Goal: Task Accomplishment & Management: Complete application form

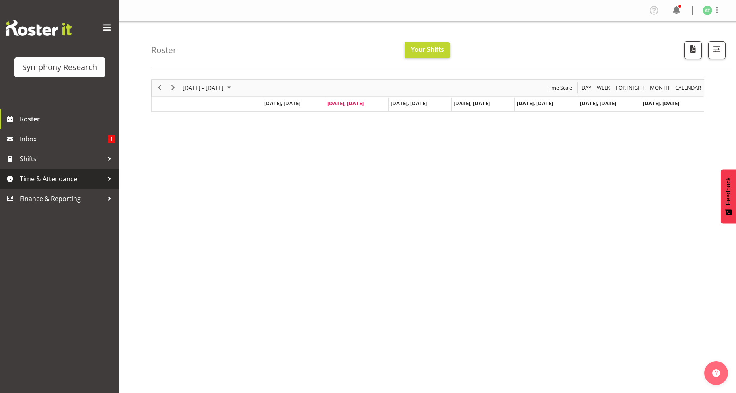
click at [75, 178] on span "Time & Attendance" at bounding box center [62, 179] width 84 height 12
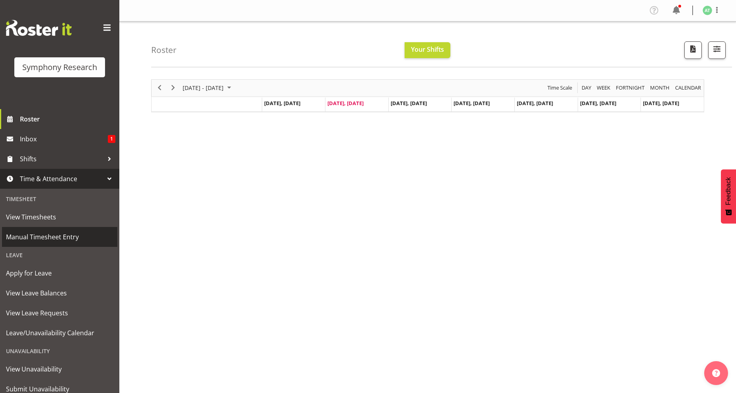
click at [62, 236] on span "Manual Timesheet Entry" at bounding box center [59, 237] width 107 height 12
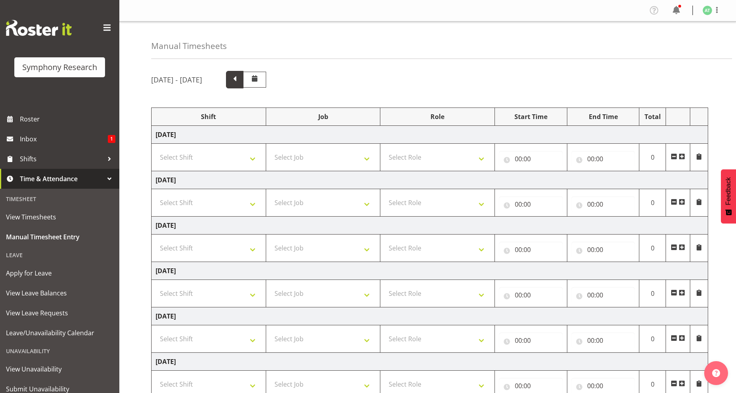
click at [240, 78] on span at bounding box center [235, 79] width 10 height 10
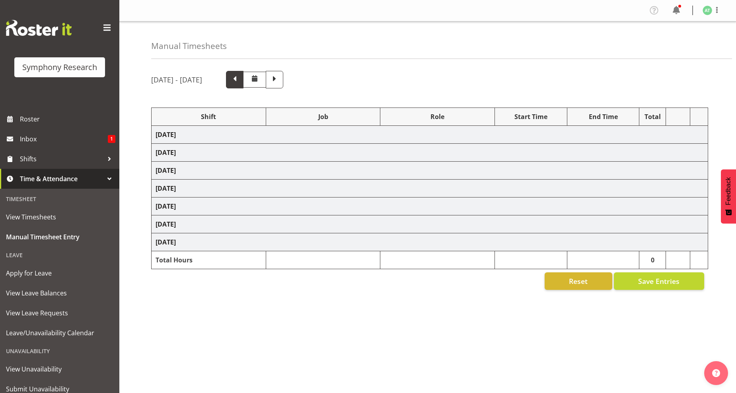
select select "26078"
select select "10242"
select select "26078"
select select "10242"
select select "47"
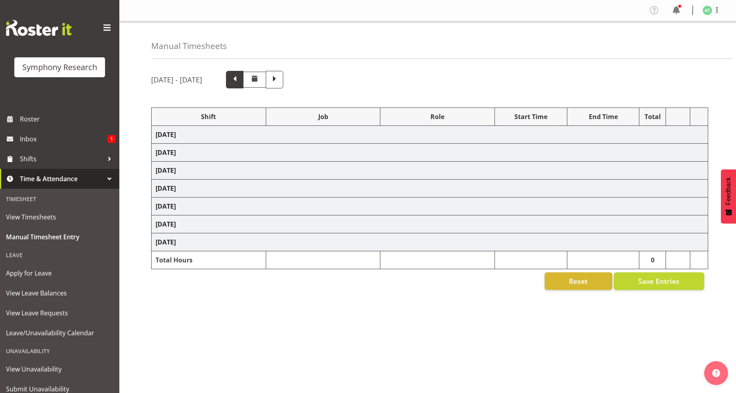
select select "26078"
select select "10242"
select select "26078"
select select "10242"
select select "26078"
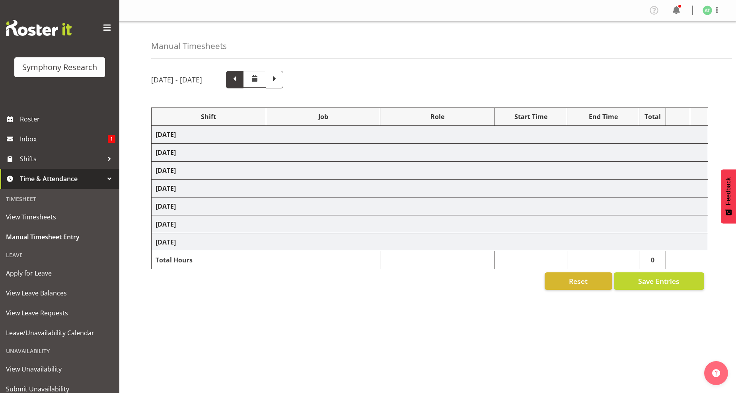
select select "10499"
select select "47"
select select "26078"
select select "10242"
select select "47"
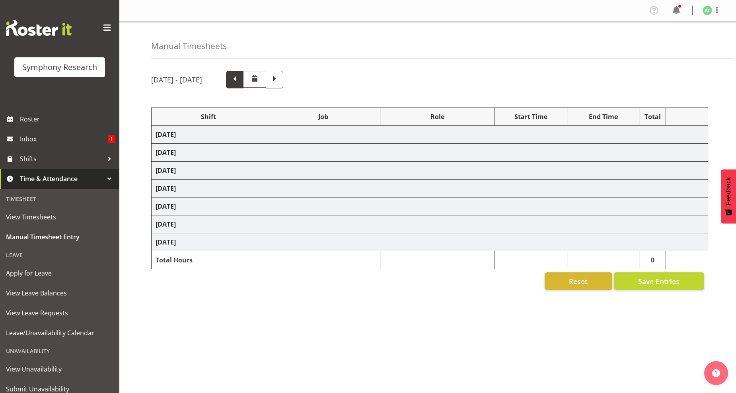
select select "26078"
select select "760"
select select "26078"
select select "10242"
select select "47"
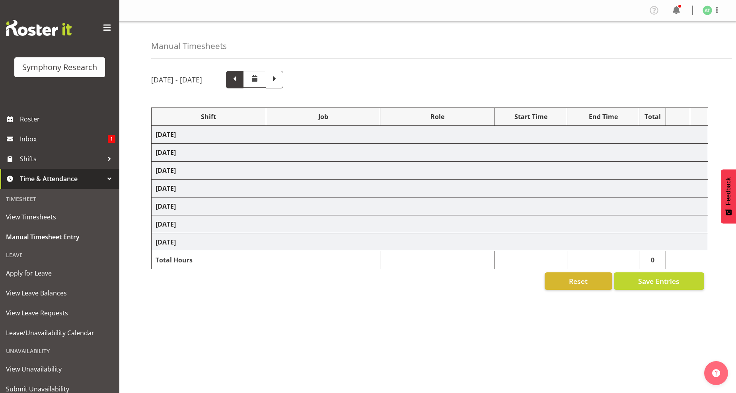
select select "26078"
select select "10242"
select select "47"
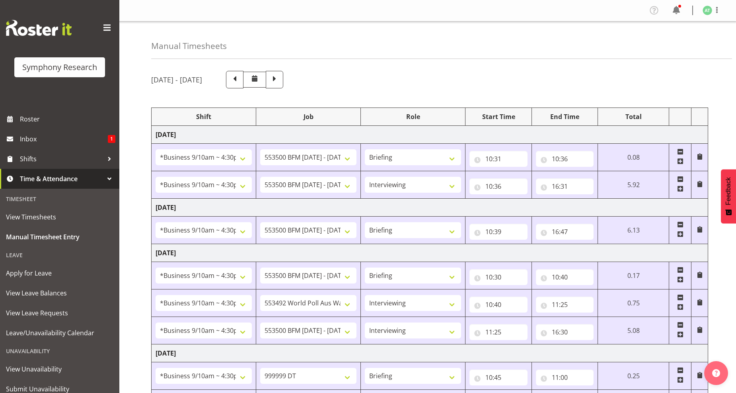
click at [699, 230] on span at bounding box center [700, 229] width 6 height 6
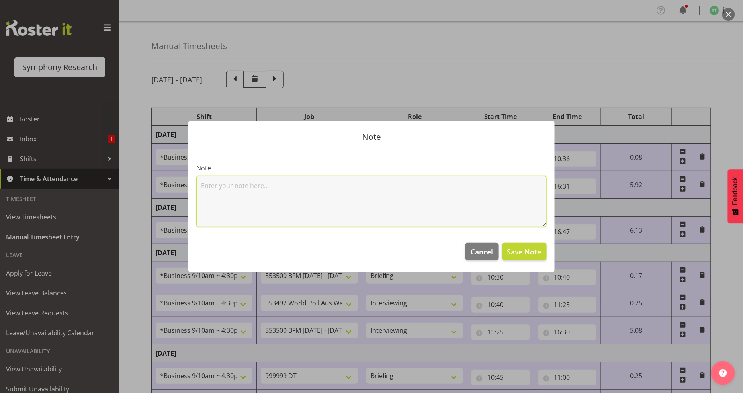
click at [226, 191] on textarea at bounding box center [371, 201] width 350 height 51
type textarea "46 mins exception time via [PERSON_NAME]"
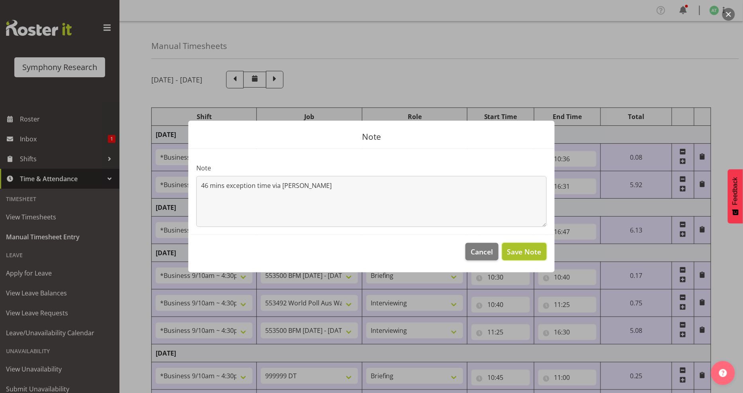
click at [526, 251] on span "Save Note" at bounding box center [524, 251] width 34 height 10
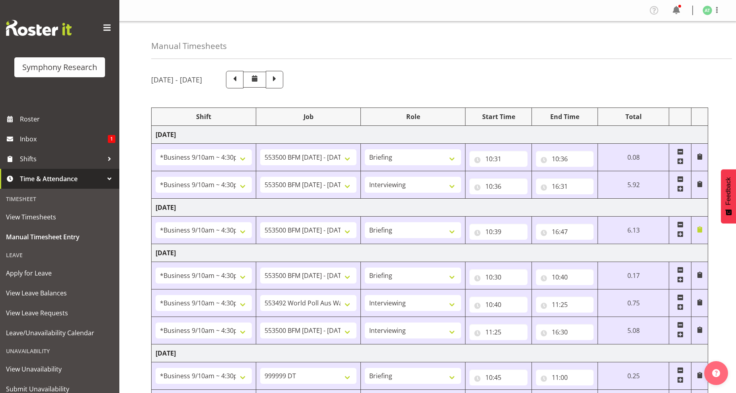
click at [698, 233] on span at bounding box center [700, 230] width 6 height 9
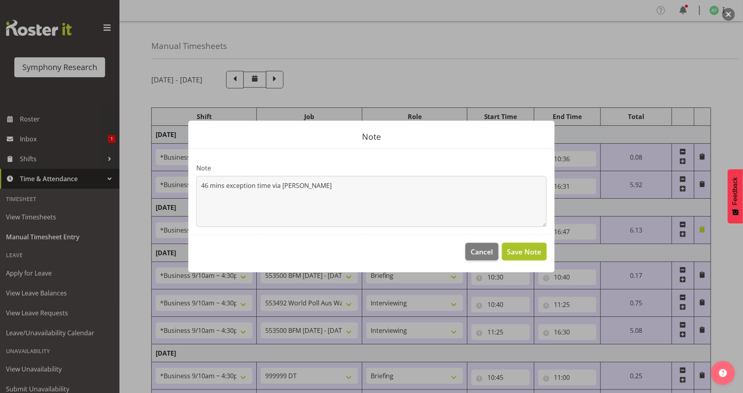
click at [518, 252] on span "Save Note" at bounding box center [524, 251] width 34 height 10
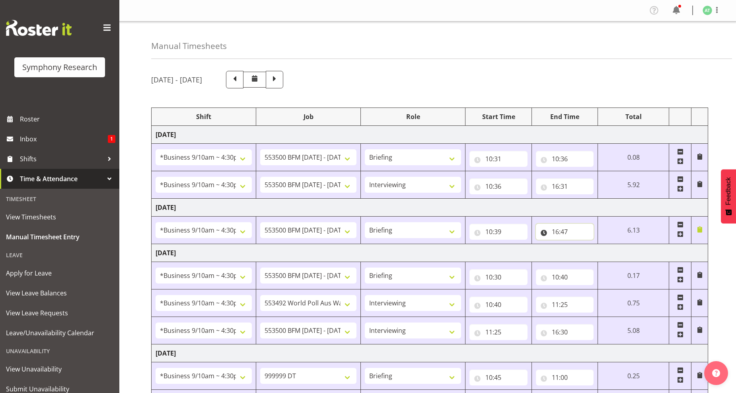
click at [562, 230] on input "16:47" at bounding box center [565, 232] width 58 height 16
click at [589, 253] on select "00 01 02 03 04 05 06 07 08 09 10 11 12 13 14 15 16 17 18 19 20 21 22 23" at bounding box center [590, 252] width 18 height 16
select select "11"
click at [599, 245] on select "00 01 02 03 04 05 06 07 08 09 10 11 12 13 14 15 16 17 18 19 20 21 22 23" at bounding box center [590, 252] width 18 height 16
type input "11:47"
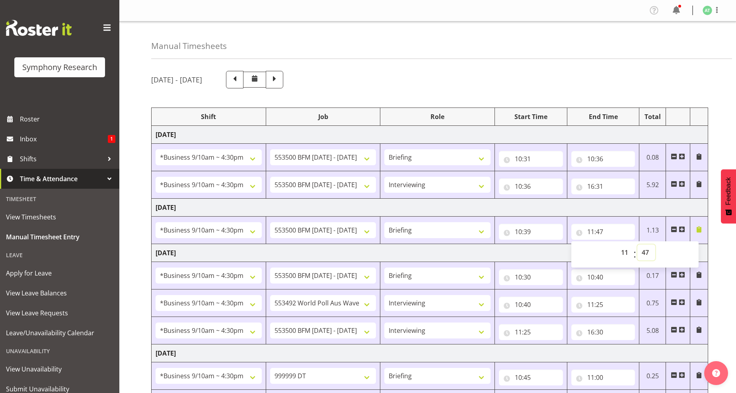
drag, startPoint x: 647, startPoint y: 254, endPoint x: 639, endPoint y: 251, distance: 8.2
click at [647, 254] on select "00 01 02 03 04 05 06 07 08 09 10 11 12 13 14 15 16 17 18 19 20 21 22 23 24 25 2…" at bounding box center [647, 252] width 18 height 16
select select "26"
click at [638, 245] on select "00 01 02 03 04 05 06 07 08 09 10 11 12 13 14 15 16 17 18 19 20 21 22 23 24 25 2…" at bounding box center [647, 252] width 18 height 16
type input "11:26"
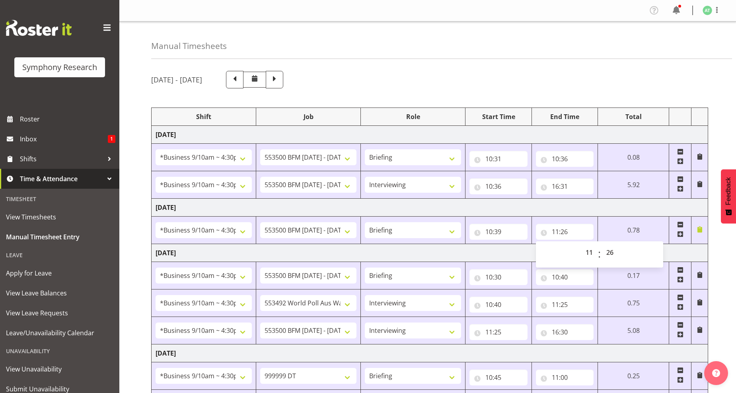
click at [679, 235] on span at bounding box center [680, 234] width 6 height 6
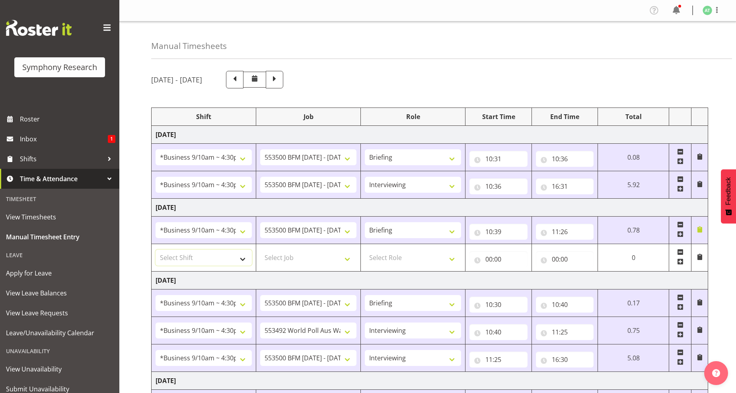
click at [238, 258] on select "Select Shift !!Weekend Residential (Roster IT Shift Label) *Business 9/10am ~ 4…" at bounding box center [204, 258] width 96 height 16
select select "26078"
click at [156, 250] on select "Select Shift !!Weekend Residential (Roster IT Shift Label) *Business 9/10am ~ 4…" at bounding box center [204, 258] width 96 height 16
drag, startPoint x: 344, startPoint y: 260, endPoint x: 332, endPoint y: 253, distance: 13.6
click at [344, 260] on select "Select Job 550060 IF Admin 553492 World Poll Aus Wave 2 Main 2025 553493 World …" at bounding box center [308, 258] width 96 height 16
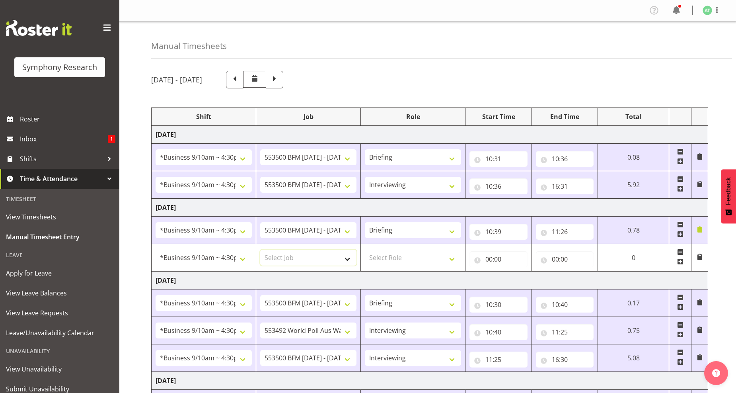
select select "10242"
click at [260, 250] on select "Select Job 550060 IF Admin 553492 World Poll Aus Wave 2 Main 2025 553493 World …" at bounding box center [308, 258] width 96 height 16
click at [450, 261] on select "Select Role Briefing Interviewing" at bounding box center [413, 258] width 96 height 16
select select "47"
click at [365, 250] on select "Select Role Briefing Interviewing" at bounding box center [413, 258] width 96 height 16
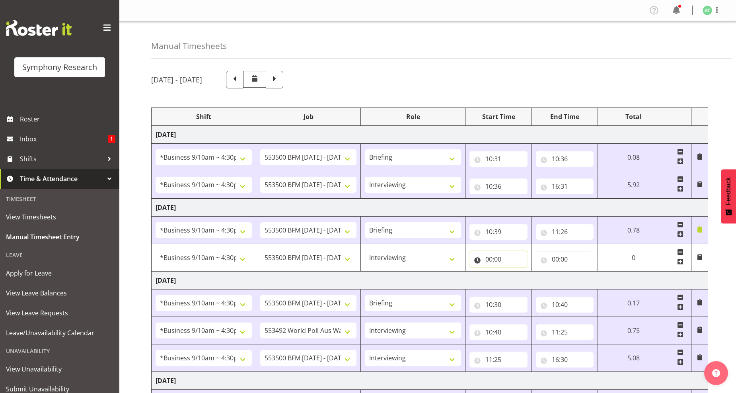
click at [496, 261] on input "00:00" at bounding box center [499, 259] width 58 height 16
drag, startPoint x: 523, startPoint y: 283, endPoint x: 519, endPoint y: 275, distance: 8.9
click at [523, 283] on select "00 01 02 03 04 05 06 07 08 09 10 11 12 13 14 15 16 17 18 19 20 21 22 23" at bounding box center [524, 280] width 18 height 16
select select "11"
click at [533, 272] on select "00 01 02 03 04 05 06 07 08 09 10 11 12 13 14 15 16 17 18 19 20 21 22 23" at bounding box center [524, 280] width 18 height 16
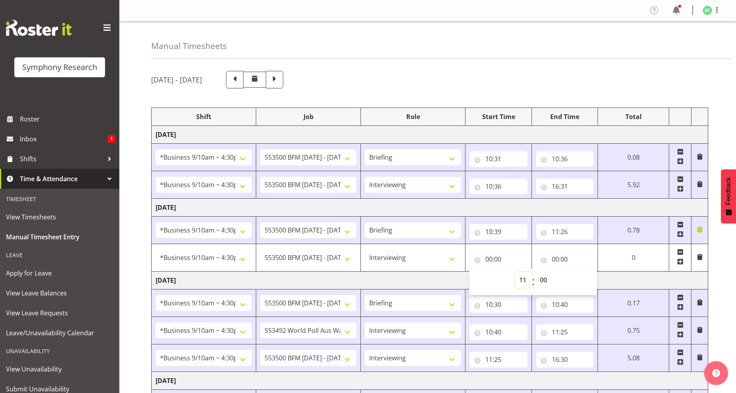
type input "11:00"
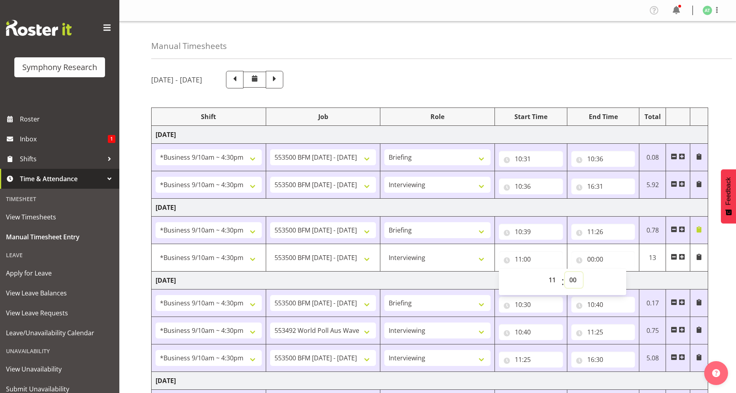
drag, startPoint x: 574, startPoint y: 283, endPoint x: 568, endPoint y: 275, distance: 10.2
click at [574, 283] on select "00 01 02 03 04 05 06 07 08 09 10 11 12 13 14 15 16 17 18 19 20 21 22 23 24 25 2…" at bounding box center [574, 280] width 18 height 16
select select "26"
click at [565, 272] on select "00 01 02 03 04 05 06 07 08 09 10 11 12 13 14 15 16 17 18 19 20 21 22 23 24 25 2…" at bounding box center [574, 280] width 18 height 16
type input "11:26"
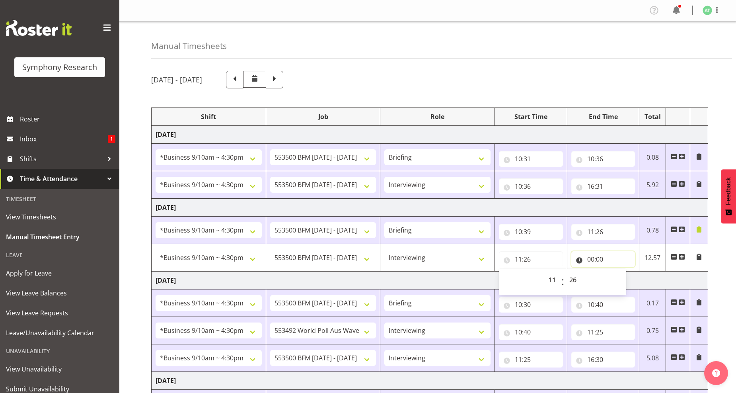
click at [591, 262] on input "00:00" at bounding box center [604, 259] width 64 height 16
click at [629, 281] on select "00 01 02 03 04 05 06 07 08 09 10 11 12 13 14 15 16 17 18 19 20 21 22 23" at bounding box center [626, 280] width 18 height 16
select select "16"
click at [617, 272] on select "00 01 02 03 04 05 06 07 08 09 10 11 12 13 14 15 16 17 18 19 20 21 22 23" at bounding box center [626, 280] width 18 height 16
type input "16:00"
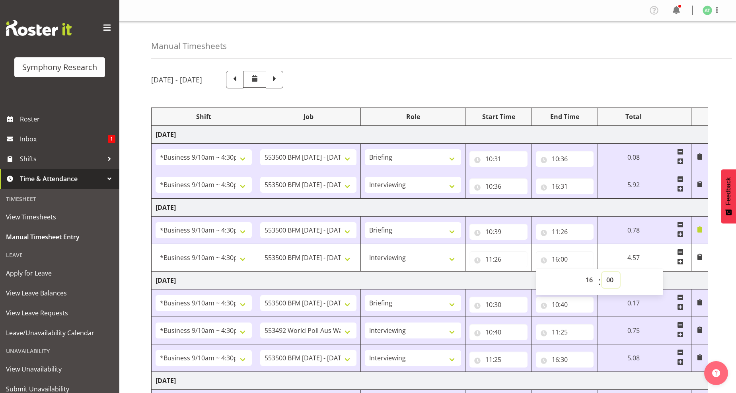
click at [608, 280] on select "00 01 02 03 04 05 06 07 08 09 10 11 12 13 14 15 16 17 18 19 20 21 22 23 24 25 2…" at bounding box center [611, 280] width 18 height 16
select select "30"
click at [602, 272] on select "00 01 02 03 04 05 06 07 08 09 10 11 12 13 14 15 16 17 18 19 20 21 22 23 24 25 2…" at bounding box center [611, 280] width 18 height 16
type input "16:30"
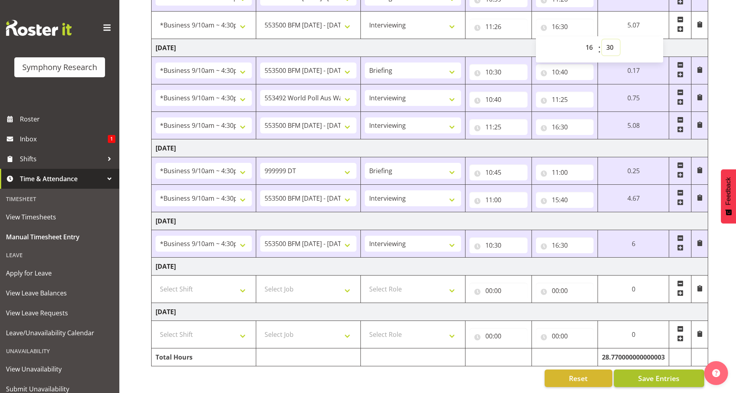
scroll to position [240, 0]
drag, startPoint x: 653, startPoint y: 375, endPoint x: 642, endPoint y: 370, distance: 12.3
click at [654, 375] on span "Save Entries" at bounding box center [658, 378] width 41 height 10
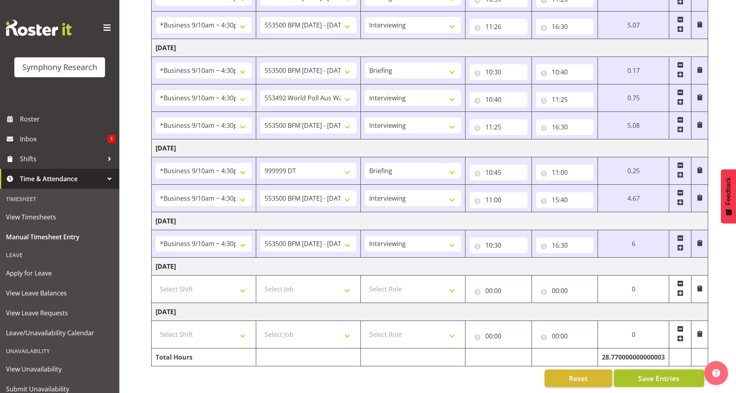
click at [653, 373] on span "Save Entries" at bounding box center [658, 378] width 41 height 10
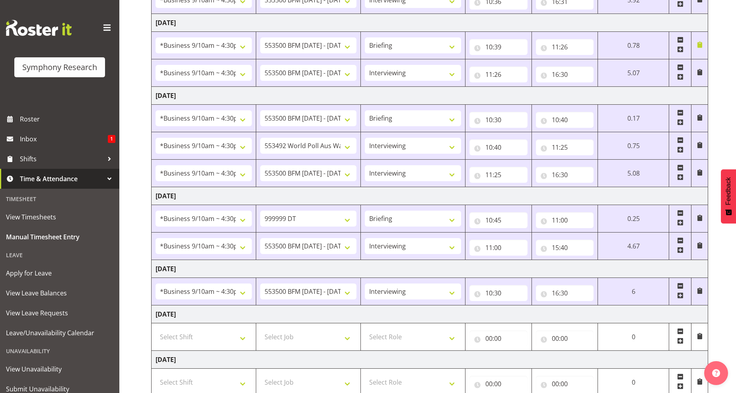
scroll to position [63, 0]
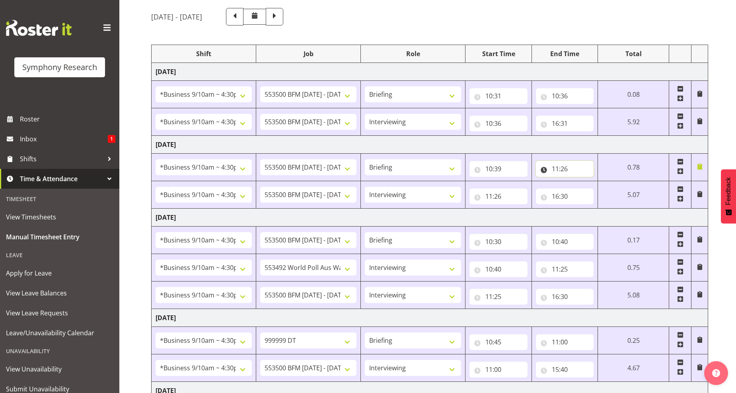
click at [564, 169] on input "11:26" at bounding box center [565, 169] width 58 height 16
click at [606, 192] on select "00 01 02 03 04 05 06 07 08 09 10 11 12 13 14 15 16 17 18 19 20 21 22 23 24 25 2…" at bounding box center [611, 189] width 18 height 16
select select "17"
click at [602, 181] on select "00 01 02 03 04 05 06 07 08 09 10 11 12 13 14 15 16 17 18 19 20 21 22 23 24 25 2…" at bounding box center [611, 189] width 18 height 16
type input "11:17"
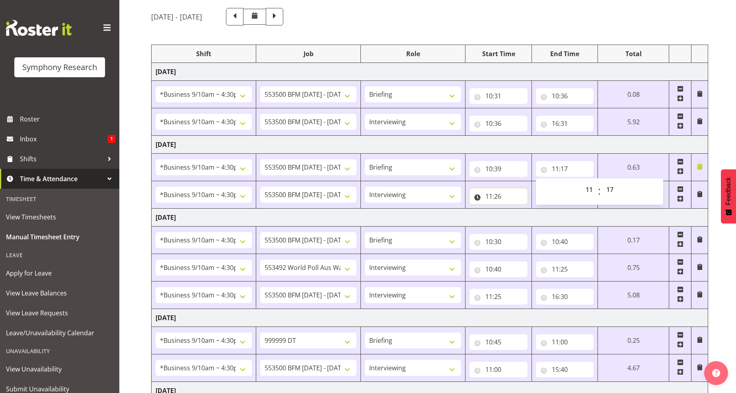
click at [492, 197] on input "11:26" at bounding box center [499, 196] width 58 height 16
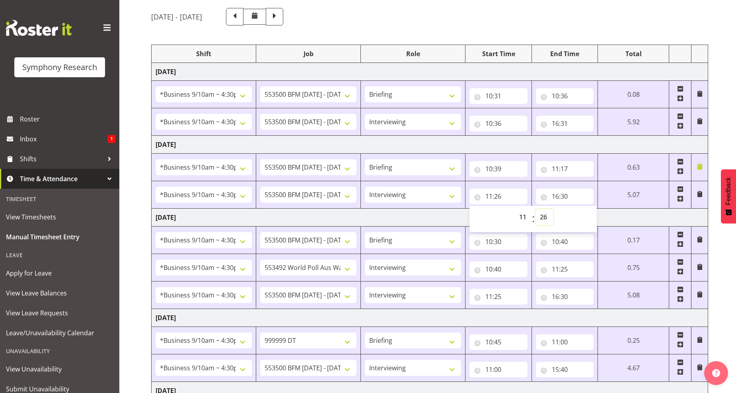
drag, startPoint x: 542, startPoint y: 218, endPoint x: 538, endPoint y: 215, distance: 4.3
click at [541, 218] on select "00 01 02 03 04 05 06 07 08 09 10 11 12 13 14 15 16 17 18 19 20 21 22 23 24 25 2…" at bounding box center [545, 217] width 18 height 16
select select "17"
click at [536, 209] on select "00 01 02 03 04 05 06 07 08 09 10 11 12 13 14 15 16 17 18 19 20 21 22 23 24 25 2…" at bounding box center [545, 217] width 18 height 16
type input "11:17"
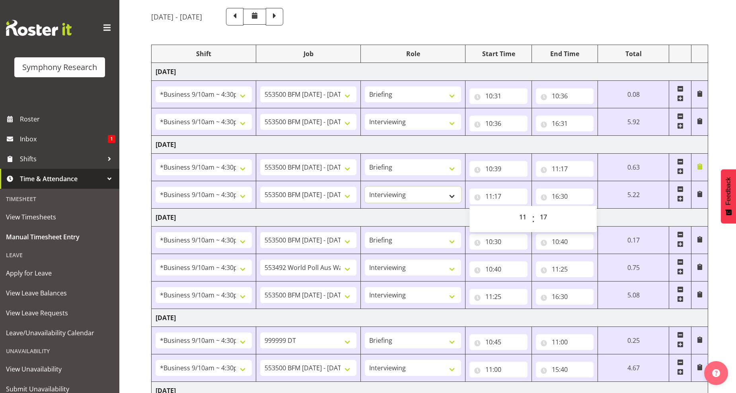
click at [453, 197] on select "Briefing Interviewing" at bounding box center [413, 195] width 96 height 16
select select "297"
click at [365, 187] on select "Briefing Interviewing" at bounding box center [413, 195] width 96 height 16
click at [341, 196] on select "550060 IF Admin 553492 World Poll Aus Wave 2 Main 2025 553493 World Poll NZ Wav…" at bounding box center [308, 195] width 96 height 16
select select "10499"
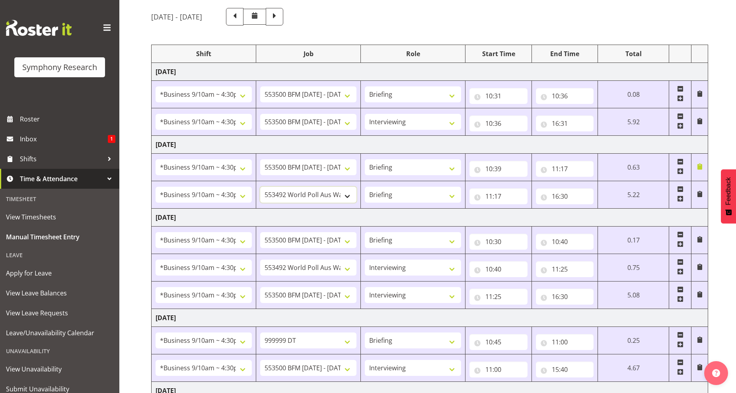
click at [260, 187] on select "550060 IF Admin 553492 World Poll Aus Wave 2 Main 2025 553493 World Poll NZ Wav…" at bounding box center [308, 195] width 96 height 16
click at [560, 194] on input "16:30" at bounding box center [565, 196] width 58 height 16
drag, startPoint x: 588, startPoint y: 217, endPoint x: 570, endPoint y: 200, distance: 24.5
click at [588, 217] on select "00 01 02 03 04 05 06 07 08 09 10 11 12 13 14 15 16 17 18 19 20 21 22 23" at bounding box center [590, 217] width 18 height 16
select select "11"
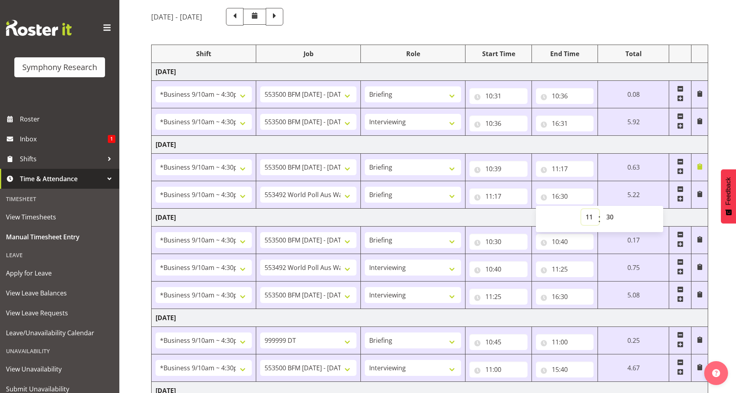
click at [599, 209] on select "00 01 02 03 04 05 06 07 08 09 10 11 12 13 14 15 16 17 18 19 20 21 22 23" at bounding box center [590, 217] width 18 height 16
type input "11:30"
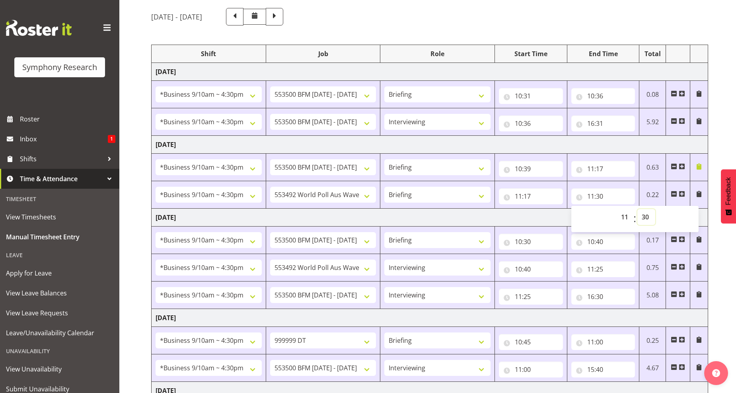
click at [645, 216] on select "00 01 02 03 04 05 06 07 08 09 10 11 12 13 14 15 16 17 18 19 20 21 22 23 24 25 2…" at bounding box center [647, 217] width 18 height 16
select select "26"
click at [638, 209] on select "00 01 02 03 04 05 06 07 08 09 10 11 12 13 14 15 16 17 18 19 20 21 22 23 24 25 2…" at bounding box center [647, 217] width 18 height 16
type input "11:26"
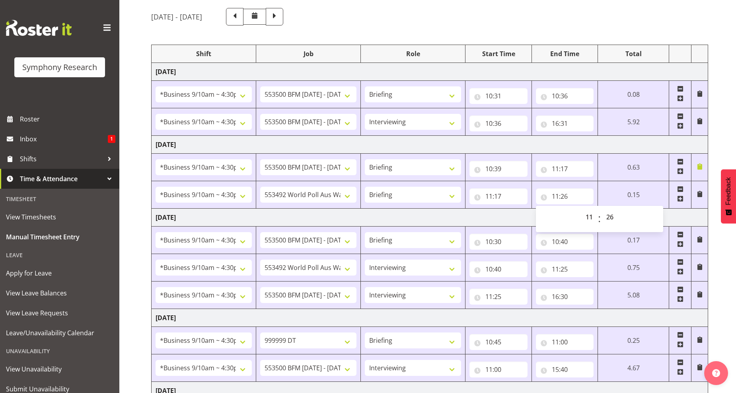
click at [677, 200] on td at bounding box center [680, 194] width 22 height 27
click at [679, 199] on span at bounding box center [680, 198] width 6 height 6
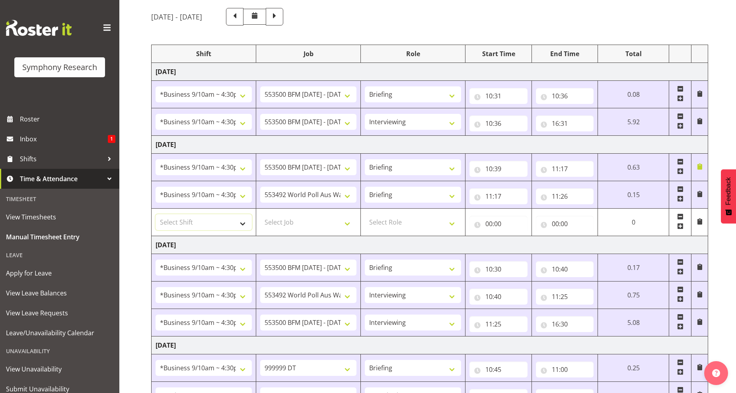
click at [242, 222] on select "Select Shift !!Weekend Residential (Roster IT Shift Label) *Business 9/10am ~ 4…" at bounding box center [204, 222] width 96 height 16
select select "26078"
click at [156, 214] on select "Select Shift !!Weekend Residential (Roster IT Shift Label) *Business 9/10am ~ 4…" at bounding box center [204, 222] width 96 height 16
click at [349, 223] on select "Select Job 550060 IF Admin 553492 World Poll Aus Wave 2 Main 2025 553493 World …" at bounding box center [308, 222] width 96 height 16
select select "10242"
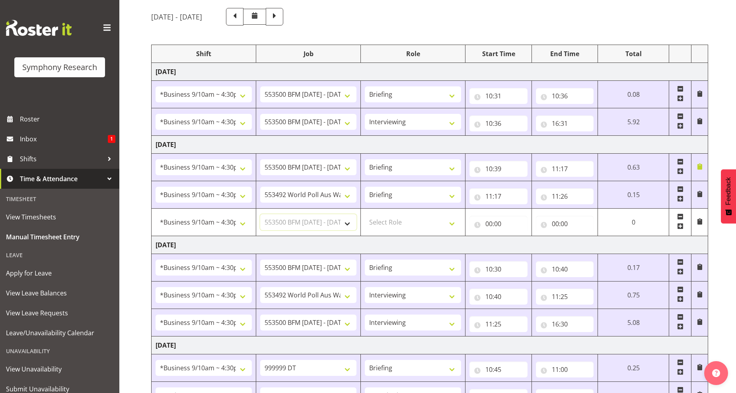
click at [260, 214] on select "Select Job 550060 IF Admin 553492 World Poll Aus Wave 2 Main 2025 553493 World …" at bounding box center [308, 222] width 96 height 16
click at [450, 223] on select "Select Role Briefing Interviewing" at bounding box center [413, 222] width 96 height 16
select select "47"
click at [365, 214] on select "Select Role Briefing Interviewing" at bounding box center [413, 222] width 96 height 16
click at [488, 224] on input "00:00" at bounding box center [499, 224] width 58 height 16
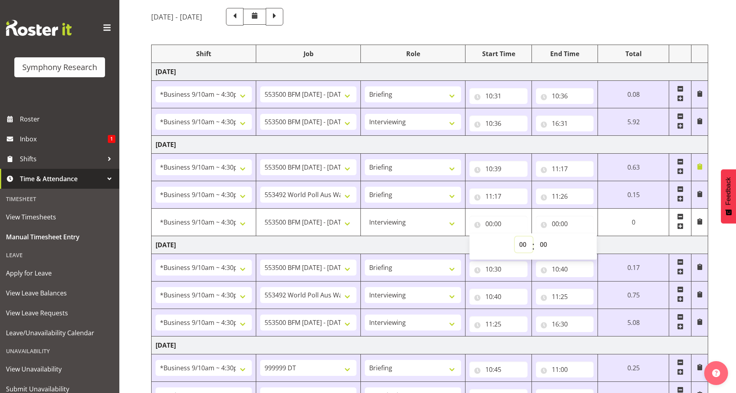
click at [521, 245] on select "00 01 02 03 04 05 06 07 08 09 10 11 12 13 14 15 16 17 18 19 20 21 22 23" at bounding box center [524, 244] width 18 height 16
select select "13"
click at [533, 236] on select "00 01 02 03 04 05 06 07 08 09 10 11 12 13 14 15 16 17 18 19 20 21 22 23" at bounding box center [524, 244] width 18 height 16
type input "13:00"
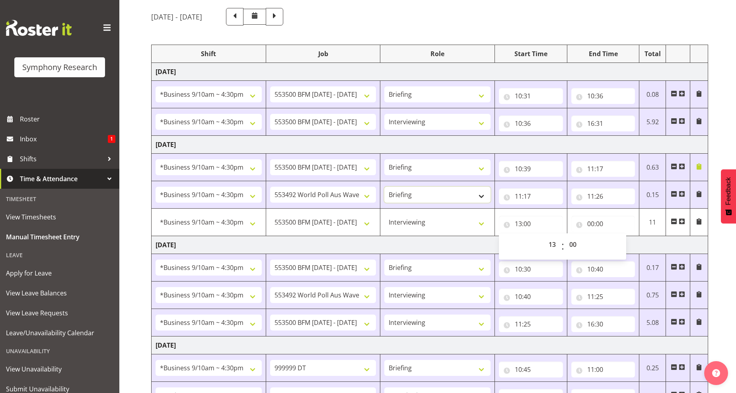
click at [483, 196] on select "Briefing Interviewing" at bounding box center [437, 195] width 106 height 16
select select "47"
click at [384, 187] on select "Briefing Interviewing" at bounding box center [437, 195] width 106 height 16
click at [359, 195] on select "550060 IF Admin 553492 World Poll Aus Wave 2 Main 2025 553493 World Poll NZ Wav…" at bounding box center [323, 195] width 106 height 16
select select "10242"
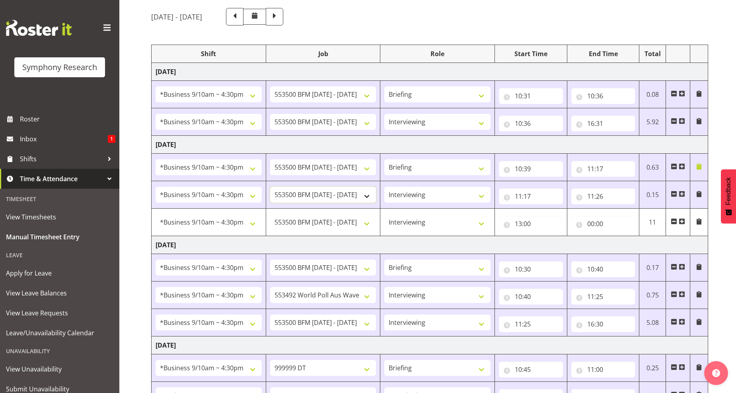
click at [270, 187] on select "550060 IF Admin 553492 World Poll Aus Wave 2 Main 2025 553493 World Poll NZ Wav…" at bounding box center [323, 195] width 106 height 16
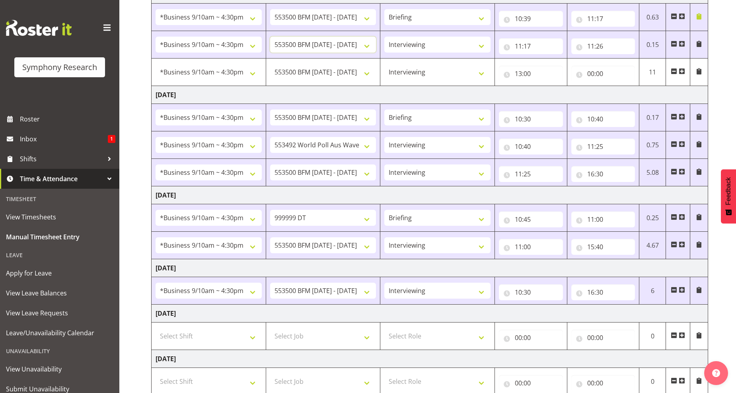
scroll to position [267, 0]
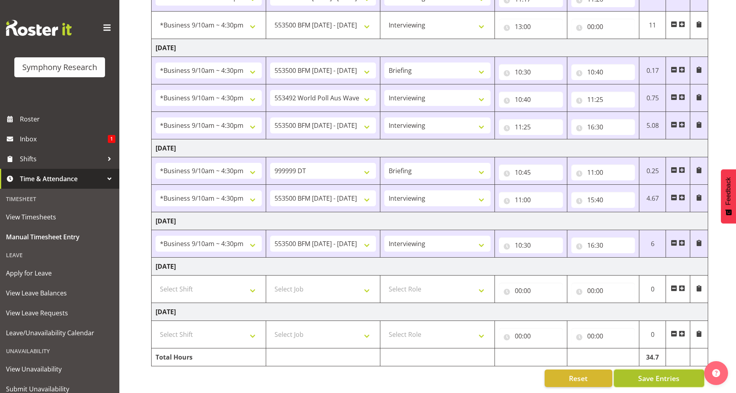
drag, startPoint x: 649, startPoint y: 375, endPoint x: 643, endPoint y: 372, distance: 7.1
click at [649, 375] on span "Save Entries" at bounding box center [658, 378] width 41 height 10
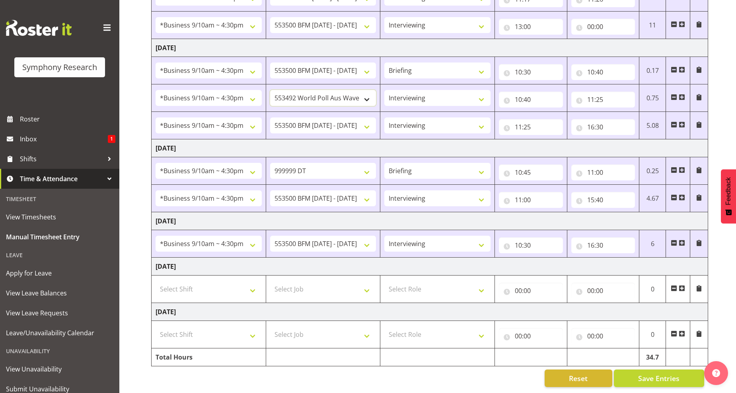
click at [368, 93] on select "550060 IF Admin 553492 World Poll Aus Wave 2 Main 2025 553493 World Poll NZ Wav…" at bounding box center [323, 98] width 106 height 16
select select "760"
click at [270, 90] on select "550060 IF Admin 553492 World Poll Aus Wave 2 Main 2025 553493 World Poll NZ Wav…" at bounding box center [323, 98] width 106 height 16
click at [483, 193] on select "Briefing Interviewing" at bounding box center [437, 198] width 106 height 16
select select "297"
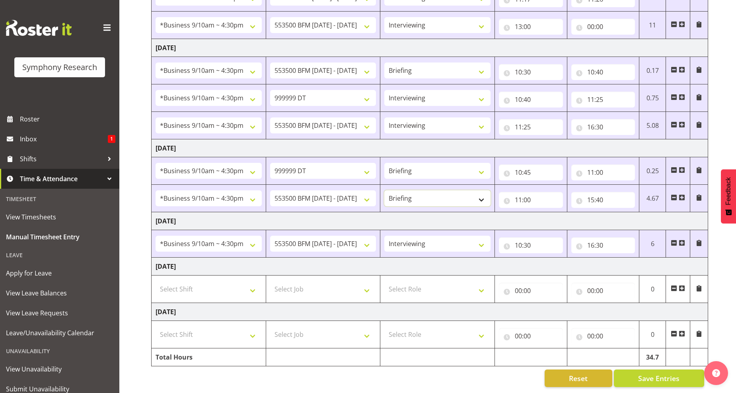
click at [384, 190] on select "Briefing Interviewing" at bounding box center [437, 198] width 106 height 16
click at [365, 165] on select "550060 IF Admin 553492 World Poll Aus Wave 2 Main 2025 553493 World Poll NZ Wav…" at bounding box center [323, 171] width 106 height 16
select select "10242"
click at [270, 163] on select "550060 IF Admin 553492 World Poll Aus Wave 2 Main 2025 553493 World Poll NZ Wav…" at bounding box center [323, 171] width 106 height 16
click at [367, 165] on select "550060 IF Admin 553492 World Poll Aus Wave 2 Main 2025 553493 World Poll NZ Wav…" at bounding box center [323, 171] width 106 height 16
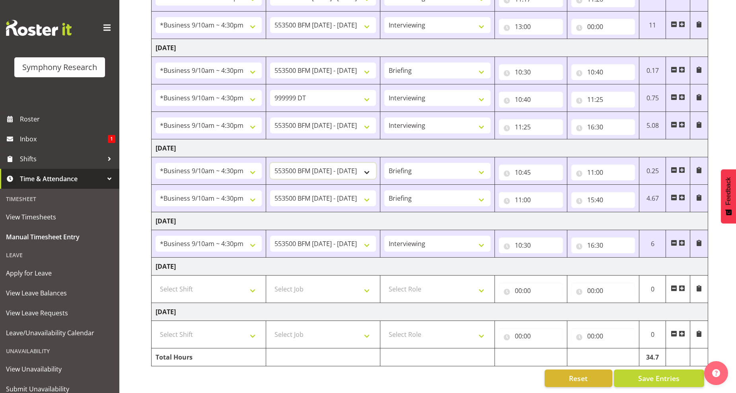
click at [270, 163] on select "550060 IF Admin 553492 World Poll Aus Wave 2 Main 2025 553493 World Poll NZ Wav…" at bounding box center [323, 171] width 106 height 16
drag, startPoint x: 485, startPoint y: 191, endPoint x: 474, endPoint y: 192, distance: 10.4
click at [485, 191] on select "Briefing Interviewing" at bounding box center [437, 198] width 106 height 16
select select "47"
click at [384, 190] on select "Briefing Interviewing" at bounding box center [437, 198] width 106 height 16
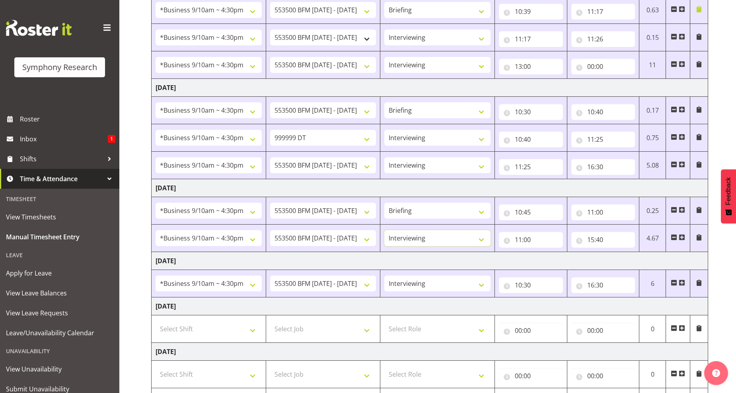
scroll to position [135, 0]
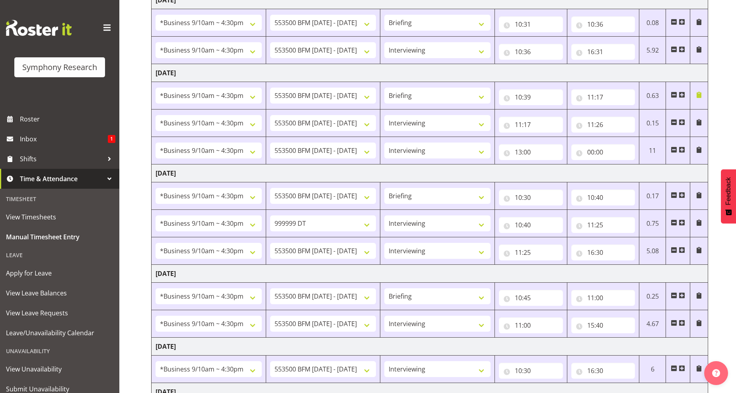
click at [673, 223] on span at bounding box center [674, 222] width 6 height 6
select select "10242"
type input "11:25"
type input "16:30"
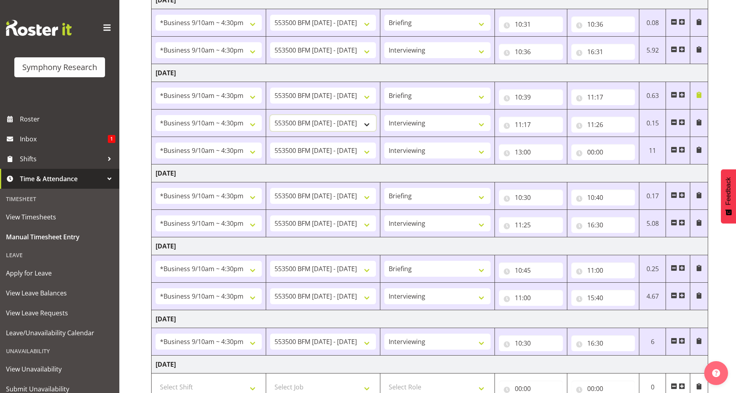
click at [366, 125] on select "550060 IF Admin 553492 World Poll Aus Wave 2 Main 2025 553493 World Poll NZ Wav…" at bounding box center [323, 123] width 106 height 16
select select "760"
click at [270, 115] on select "550060 IF Admin 553492 World Poll Aus Wave 2 Main 2025 553493 World Poll NZ Wav…" at bounding box center [323, 123] width 106 height 16
click at [598, 124] on input "11:26" at bounding box center [604, 125] width 64 height 16
drag, startPoint x: 626, startPoint y: 146, endPoint x: 611, endPoint y: 144, distance: 14.5
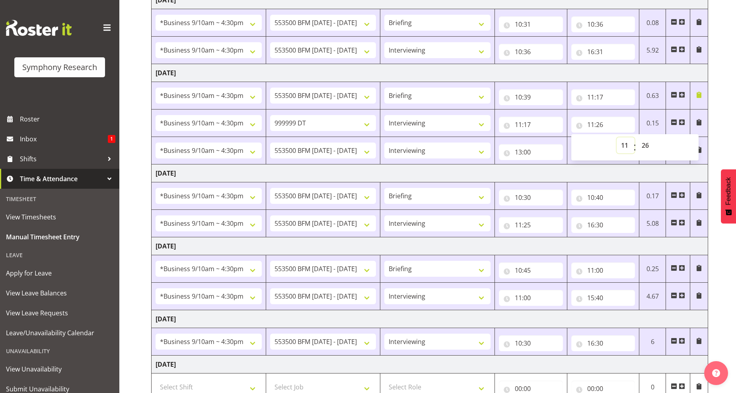
click at [626, 146] on select "00 01 02 03 04 05 06 07 08 09 10 11 12 13 14 15 16 17 18 19 20 21 22 23" at bounding box center [626, 145] width 18 height 16
select select "12"
click at [617, 137] on select "00 01 02 03 04 05 06 07 08 09 10 11 12 13 14 15 16 17 18 19 20 21 22 23" at bounding box center [626, 145] width 18 height 16
type input "12:26"
click at [644, 149] on select "00 01 02 03 04 05 06 07 08 09 10 11 12 13 14 15 16 17 18 19 20 21 22 23 24 25 2…" at bounding box center [647, 145] width 18 height 16
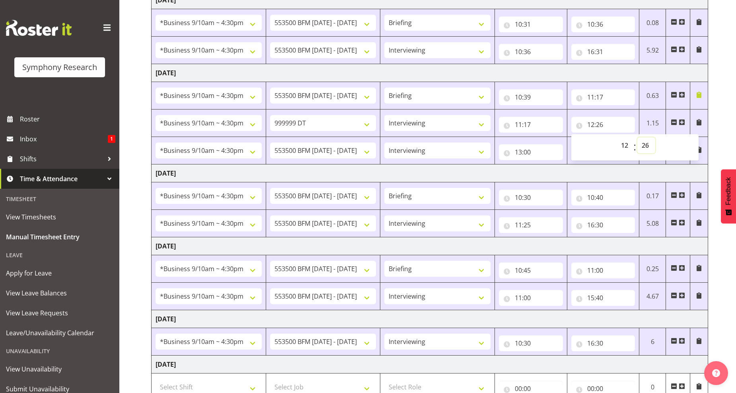
select select "17"
click at [638, 137] on select "00 01 02 03 04 05 06 07 08 09 10 11 12 13 14 15 16 17 18 19 20 21 22 23 24 25 2…" at bounding box center [647, 145] width 18 height 16
type input "12:17"
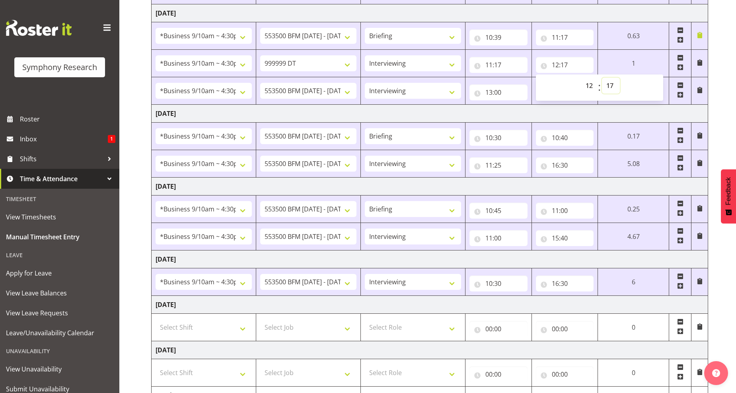
scroll to position [240, 0]
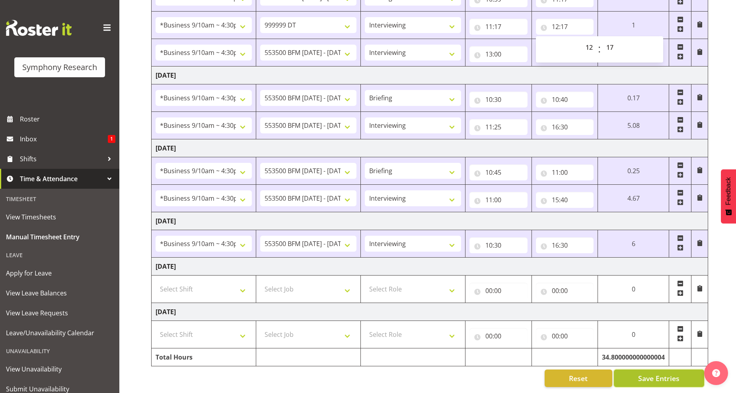
drag, startPoint x: 658, startPoint y: 371, endPoint x: 655, endPoint y: 369, distance: 4.1
click at [658, 373] on span "Save Entries" at bounding box center [658, 378] width 41 height 10
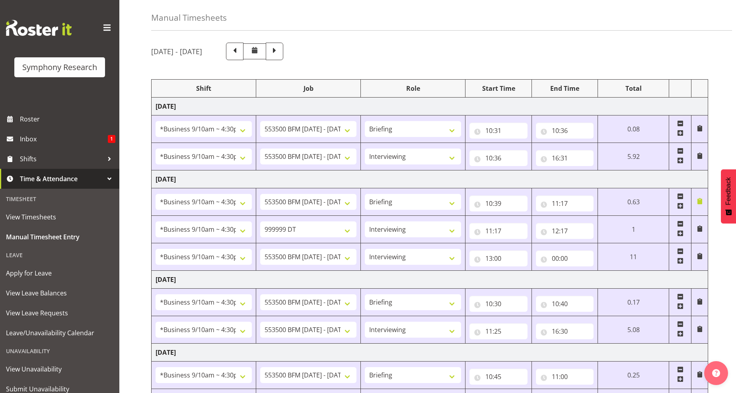
scroll to position [44, 0]
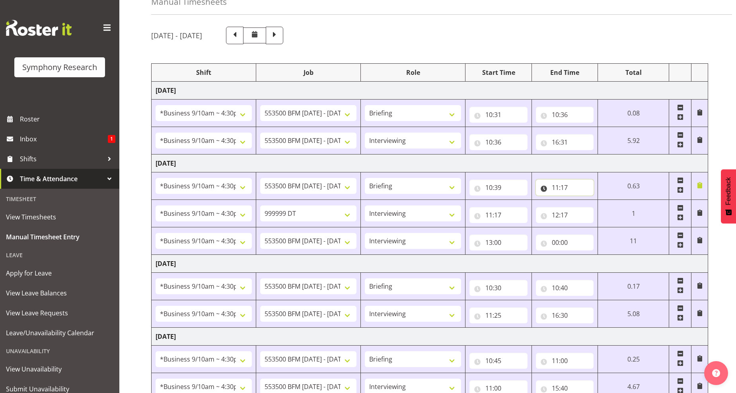
click at [560, 186] on input "11:17" at bounding box center [565, 187] width 58 height 16
drag, startPoint x: 590, startPoint y: 211, endPoint x: 582, endPoint y: 209, distance: 7.8
click at [590, 211] on select "00 01 02 03 04 05 06 07 08 09 10 11 12 13 14 15 16 17 18 19 20 21 22 23" at bounding box center [590, 208] width 18 height 16
select select "10"
click at [599, 200] on select "00 01 02 03 04 05 06 07 08 09 10 11 12 13 14 15 16 17 18 19 20 21 22 23" at bounding box center [590, 208] width 18 height 16
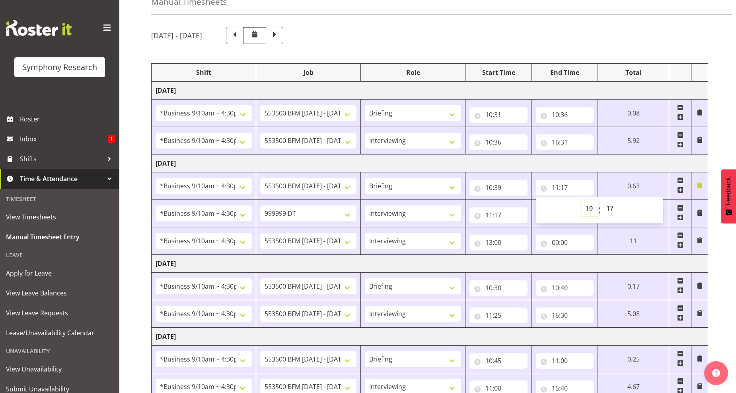
type input "10:17"
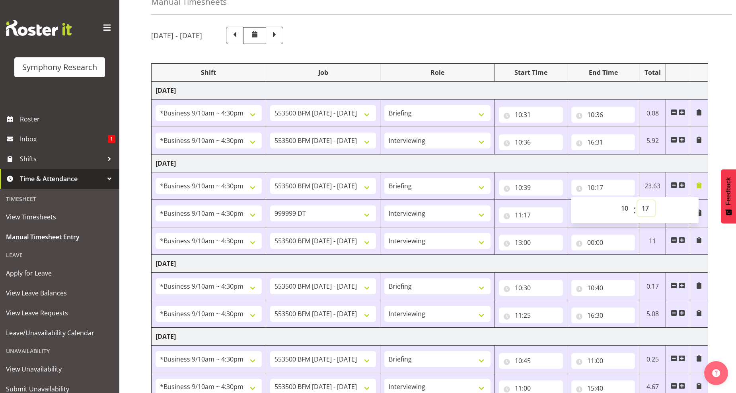
drag, startPoint x: 643, startPoint y: 211, endPoint x: 644, endPoint y: 207, distance: 4.2
click at [643, 211] on select "00 01 02 03 04 05 06 07 08 09 10 11 12 13 14 15 16 17 18 19 20 21 22 23 24 25 2…" at bounding box center [647, 208] width 18 height 16
select select "48"
click at [638, 200] on select "00 01 02 03 04 05 06 07 08 09 10 11 12 13 14 15 16 17 18 19 20 21 22 23 24 25 2…" at bounding box center [647, 208] width 18 height 16
type input "10:48"
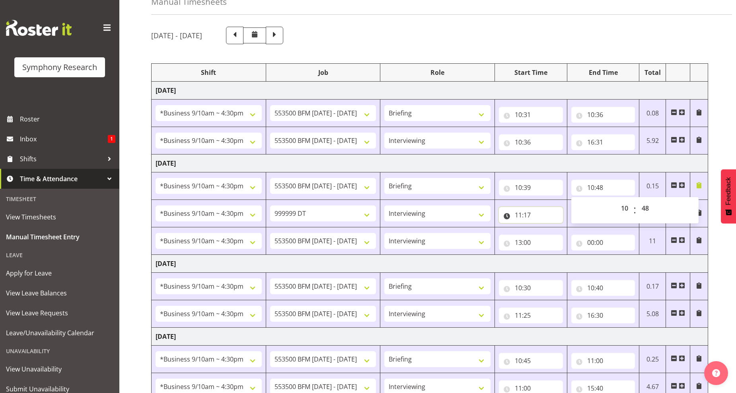
click at [526, 218] on input "11:17" at bounding box center [531, 215] width 64 height 16
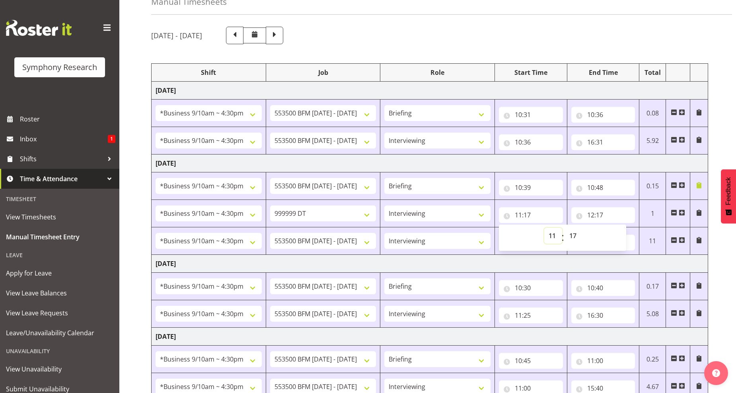
drag, startPoint x: 552, startPoint y: 237, endPoint x: 555, endPoint y: 233, distance: 5.0
click at [554, 236] on select "00 01 02 03 04 05 06 07 08 09 10 11 12 13 14 15 16 17 18 19 20 21 22 23" at bounding box center [553, 236] width 18 height 16
select select "10"
click at [544, 228] on select "00 01 02 03 04 05 06 07 08 09 10 11 12 13 14 15 16 17 18 19 20 21 22 23" at bounding box center [553, 236] width 18 height 16
type input "10:17"
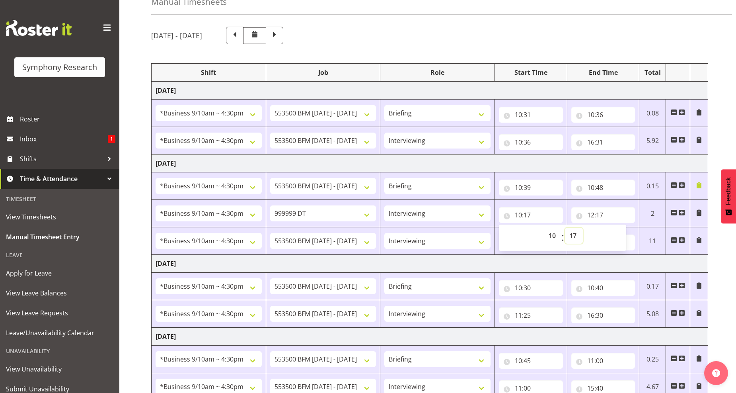
click at [574, 236] on select "00 01 02 03 04 05 06 07 08 09 10 11 12 13 14 15 16 17 18 19 20 21 22 23 24 25 2…" at bounding box center [574, 236] width 18 height 16
select select "48"
click at [565, 228] on select "00 01 02 03 04 05 06 07 08 09 10 11 12 13 14 15 16 17 18 19 20 21 22 23 24 25 2…" at bounding box center [574, 236] width 18 height 16
type input "10:48"
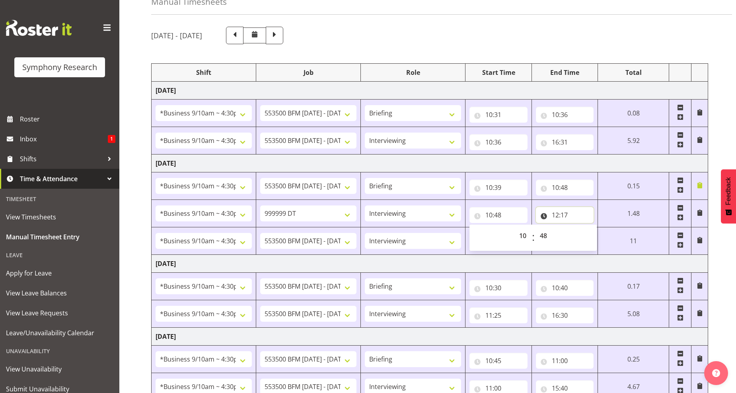
click at [554, 215] on input "12:17" at bounding box center [565, 215] width 58 height 16
drag, startPoint x: 587, startPoint y: 236, endPoint x: 583, endPoint y: 229, distance: 8.1
click at [587, 236] on select "00 01 02 03 04 05 06 07 08 09 10 11 12 13 14 15 16 17 18 19 20 21 22 23" at bounding box center [590, 236] width 18 height 16
select select "11"
click at [581, 228] on select "00 01 02 03 04 05 06 07 08 09 10 11 12 13 14 15 16 17 18 19 20 21 22 23" at bounding box center [590, 236] width 18 height 16
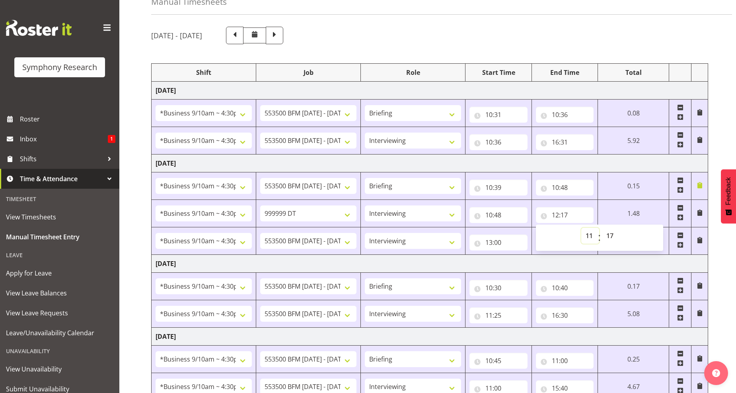
type input "11:17"
drag, startPoint x: 609, startPoint y: 235, endPoint x: 607, endPoint y: 230, distance: 5.4
click at [608, 235] on select "00 01 02 03 04 05 06 07 08 09 10 11 12 13 14 15 16 17 18 19 20 21 22 23 24 25 2…" at bounding box center [611, 236] width 18 height 16
select select "48"
click at [620, 228] on select "00 01 02 03 04 05 06 07 08 09 10 11 12 13 14 15 16 17 18 19 20 21 22 23 24 25 2…" at bounding box center [611, 236] width 18 height 16
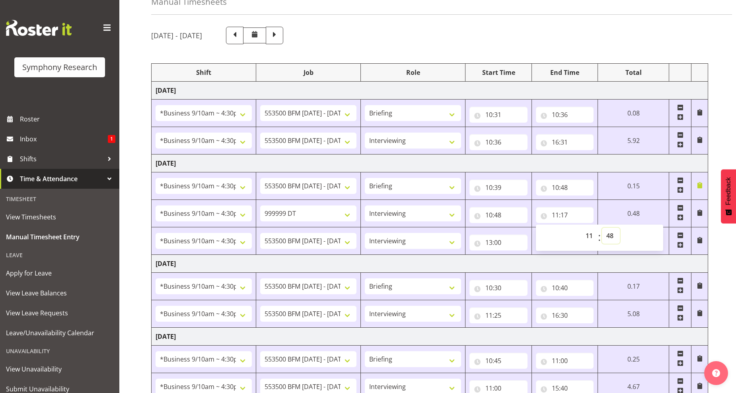
type input "11:48"
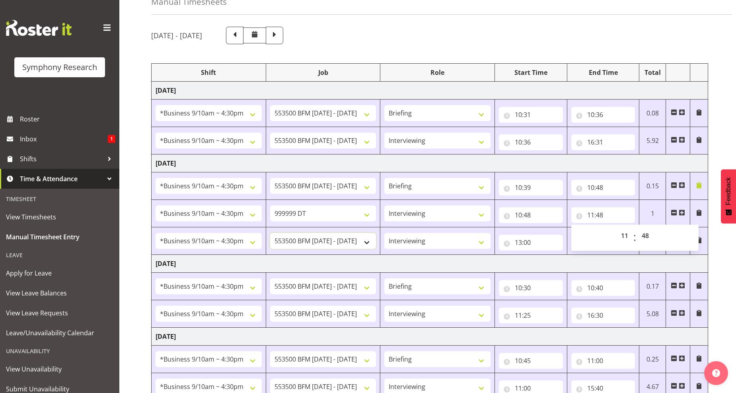
drag, startPoint x: 367, startPoint y: 243, endPoint x: 343, endPoint y: 241, distance: 23.2
click at [367, 243] on select "550060 IF Admin 553492 World Poll Aus Wave 2 Main 2025 553493 World Poll NZ Wav…" at bounding box center [323, 241] width 106 height 16
click at [270, 233] on select "550060 IF Admin 553492 World Poll Aus Wave 2 Main 2025 553493 World Poll NZ Wav…" at bounding box center [323, 241] width 106 height 16
click at [355, 239] on select "550060 IF Admin 553492 World Poll Aus Wave 2 Main 2025 553493 World Poll NZ Wav…" at bounding box center [323, 241] width 106 height 16
select select "10499"
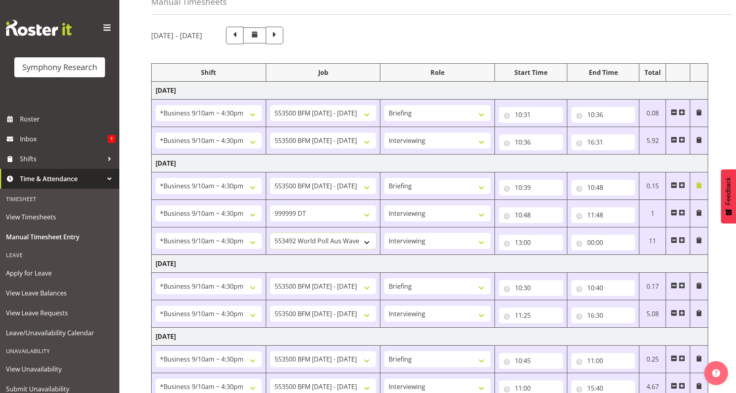
click at [270, 233] on select "550060 IF Admin 553492 World Poll Aus Wave 2 Main 2025 553493 World Poll NZ Wav…" at bounding box center [323, 241] width 106 height 16
click at [480, 244] on select "Briefing Interviewing" at bounding box center [437, 241] width 106 height 16
select select "297"
click at [384, 233] on select "Briefing Interviewing" at bounding box center [437, 241] width 106 height 16
click at [596, 244] on input "00:00" at bounding box center [604, 242] width 64 height 16
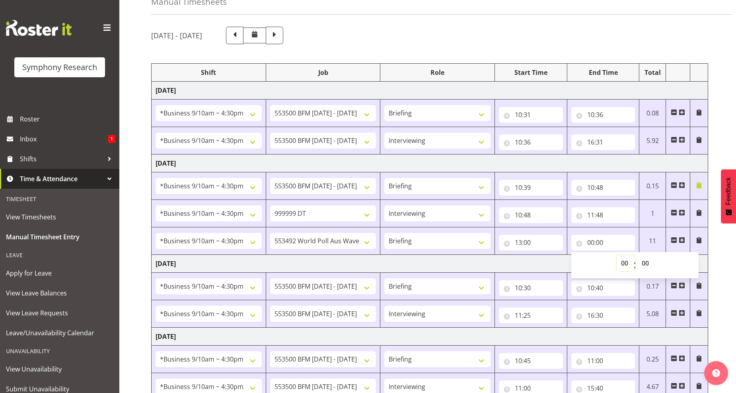
click at [626, 261] on select "00 01 02 03 04 05 06 07 08 09 10 11 12 13 14 15 16 17 18 19 20 21 22 23" at bounding box center [626, 263] width 18 height 16
select select "13"
click at [617, 256] on select "00 01 02 03 04 05 06 07 08 09 10 11 12 13 14 15 16 17 18 19 20 21 22 23" at bounding box center [626, 263] width 18 height 16
type input "13:00"
drag, startPoint x: 643, startPoint y: 264, endPoint x: 643, endPoint y: 257, distance: 7.6
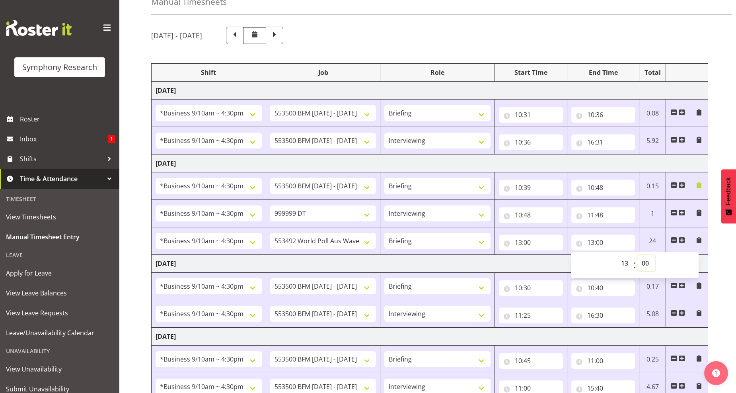
click at [643, 263] on select "00 01 02 03 04 05 06 07 08 09 10 11 12 13 14 15 16 17 18 19 20 21 22 23 24 25 2…" at bounding box center [647, 263] width 18 height 16
select select "9"
click at [638, 256] on select "00 01 02 03 04 05 06 07 08 09 10 11 12 13 14 15 16 17 18 19 20 21 22 23 24 25 2…" at bounding box center [647, 263] width 18 height 16
type input "13:09"
drag, startPoint x: 682, startPoint y: 240, endPoint x: 551, endPoint y: 252, distance: 131.5
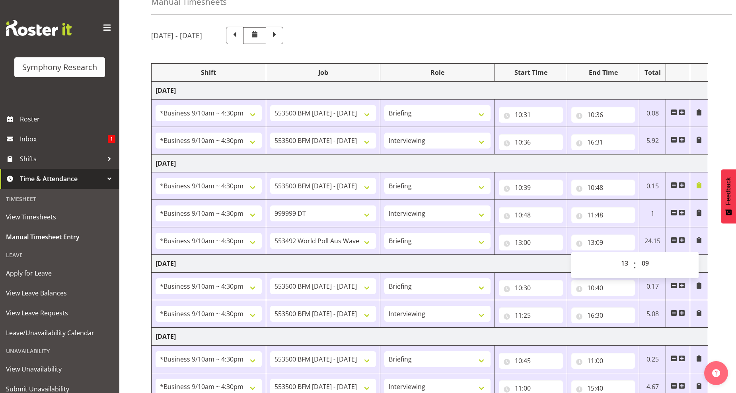
click at [681, 239] on span at bounding box center [682, 240] width 6 height 6
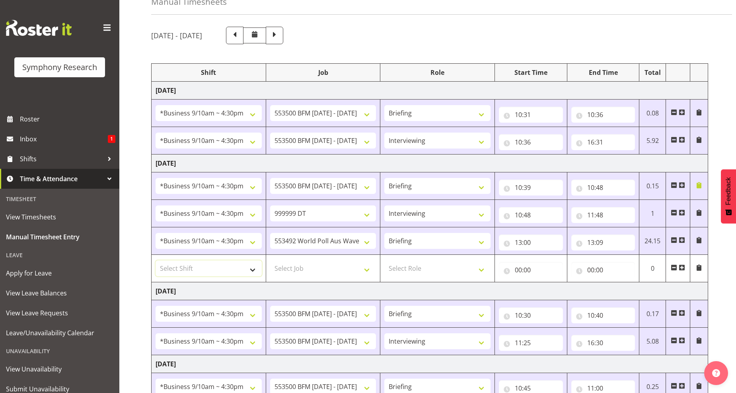
click at [251, 270] on select "Select Shift !!Weekend Residential (Roster IT Shift Label) *Business 9/10am ~ 4…" at bounding box center [209, 268] width 106 height 16
select select "26078"
click at [156, 261] on select "Select Shift !!Weekend Residential (Roster IT Shift Label) *Business 9/10am ~ 4…" at bounding box center [209, 268] width 106 height 16
click at [367, 269] on select "Select Job 550060 IF Admin 553492 World Poll Aus Wave 2 Main 2025 553493 World …" at bounding box center [323, 268] width 106 height 16
select select "10499"
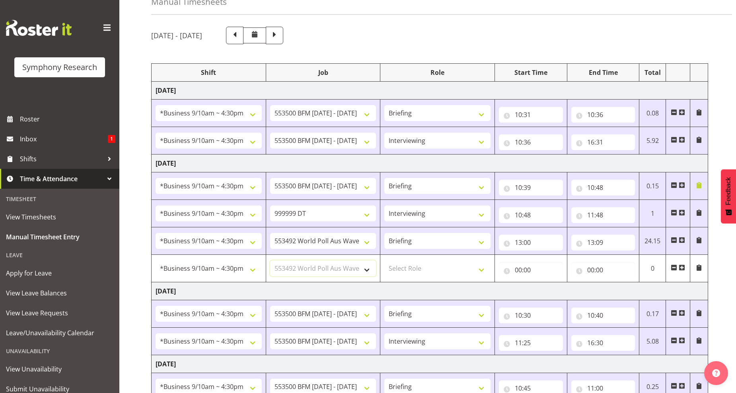
click at [270, 261] on select "Select Job 550060 IF Admin 553492 World Poll Aus Wave 2 Main 2025 553493 World …" at bounding box center [323, 268] width 106 height 16
click at [482, 275] on select "Select Role Briefing Interviewing" at bounding box center [437, 268] width 106 height 16
select select "47"
click at [384, 261] on select "Select Role Briefing Interviewing" at bounding box center [437, 268] width 106 height 16
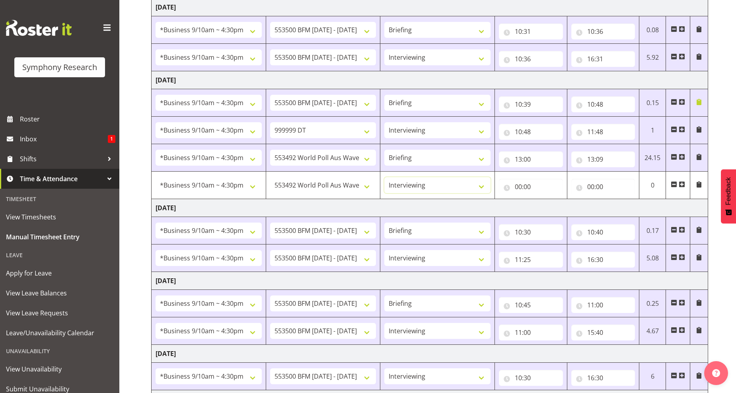
scroll to position [133, 0]
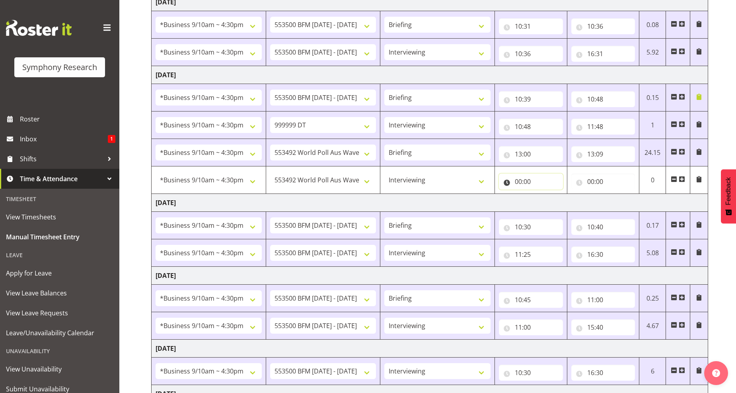
click at [522, 181] on input "00:00" at bounding box center [531, 182] width 64 height 16
click at [554, 203] on select "00 01 02 03 04 05 06 07 08 09 10 11 12 13 14 15 16 17 18 19 20 21 22 23" at bounding box center [553, 202] width 18 height 16
select select "13"
click at [544, 195] on select "00 01 02 03 04 05 06 07 08 09 10 11 12 13 14 15 16 17 18 19 20 21 22 23" at bounding box center [553, 202] width 18 height 16
type input "13:00"
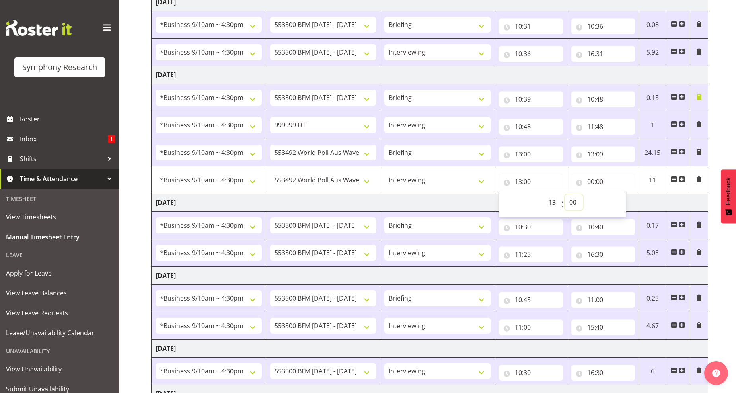
click at [575, 203] on select "00 01 02 03 04 05 06 07 08 09 10 11 12 13 14 15 16 17 18 19 20 21 22 23 24 25 2…" at bounding box center [574, 202] width 18 height 16
select select "9"
click at [565, 195] on select "00 01 02 03 04 05 06 07 08 09 10 11 12 13 14 15 16 17 18 19 20 21 22 23 24 25 2…" at bounding box center [574, 202] width 18 height 16
type input "13:09"
click at [593, 182] on input "00:00" at bounding box center [604, 182] width 64 height 16
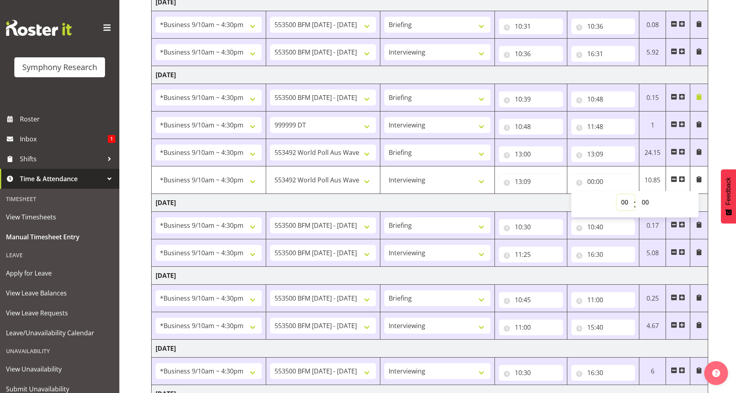
drag, startPoint x: 625, startPoint y: 202, endPoint x: 615, endPoint y: 197, distance: 11.6
click at [625, 202] on select "00 01 02 03 04 05 06 07 08 09 10 11 12 13 14 15 16 17 18 19 20 21 22 23" at bounding box center [626, 202] width 18 height 16
select select "16"
click at [617, 195] on select "00 01 02 03 04 05 06 07 08 09 10 11 12 13 14 15 16 17 18 19 20 21 22 23" at bounding box center [626, 202] width 18 height 16
type input "16:00"
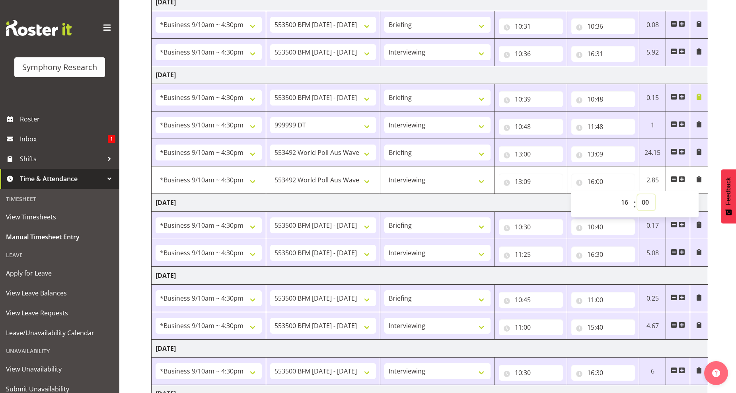
drag, startPoint x: 644, startPoint y: 201, endPoint x: 650, endPoint y: 194, distance: 9.6
click at [646, 201] on select "00 01 02 03 04 05 06 07 08 09 10 11 12 13 14 15 16 17 18 19 20 21 22 23 24 25 2…" at bounding box center [647, 202] width 18 height 16
select select "30"
click at [638, 195] on select "00 01 02 03 04 05 06 07 08 09 10 11 12 13 14 15 16 17 18 19 20 21 22 23 24 25 2…" at bounding box center [647, 202] width 18 height 16
type input "16:30"
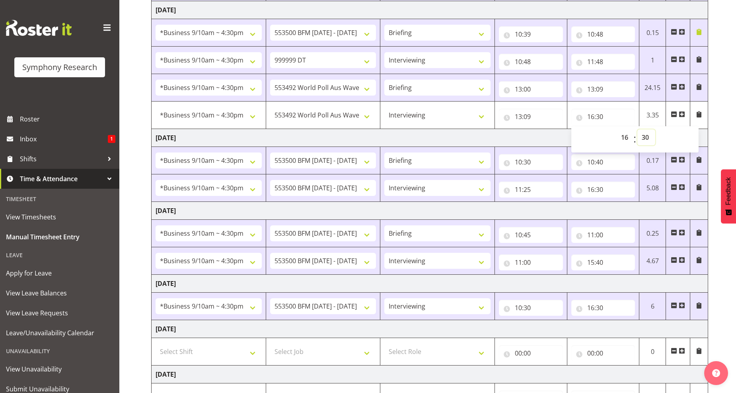
scroll to position [265, 0]
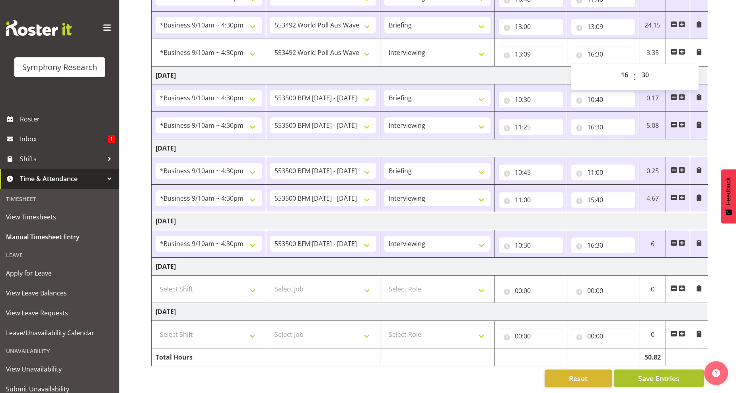
click at [659, 375] on span "Save Entries" at bounding box center [658, 378] width 41 height 10
click at [636, 372] on button "Save Entries" at bounding box center [659, 378] width 90 height 18
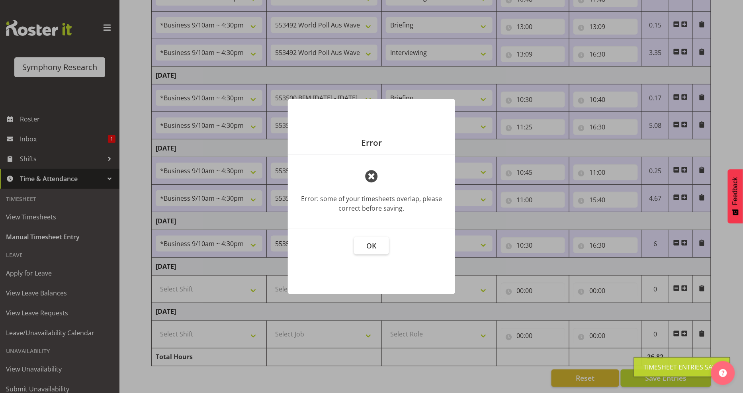
drag, startPoint x: 650, startPoint y: 372, endPoint x: 647, endPoint y: 368, distance: 4.5
click at [649, 371] on div "Timesheet Entries Save" at bounding box center [682, 367] width 76 height 10
click at [368, 248] on span "OK" at bounding box center [372, 246] width 10 height 10
